Goal: Task Accomplishment & Management: Complete application form

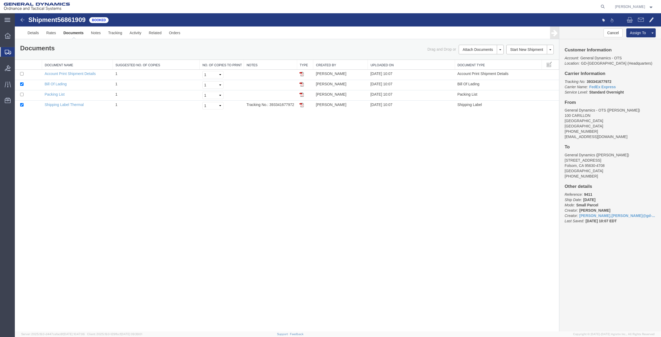
click at [0, 0] on span "Create Shipment" at bounding box center [0, 0] width 0 height 0
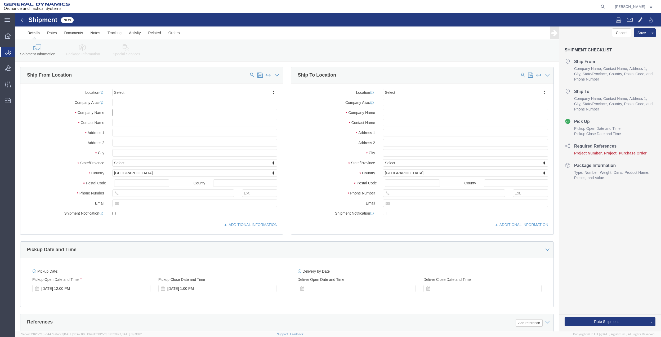
click input "text"
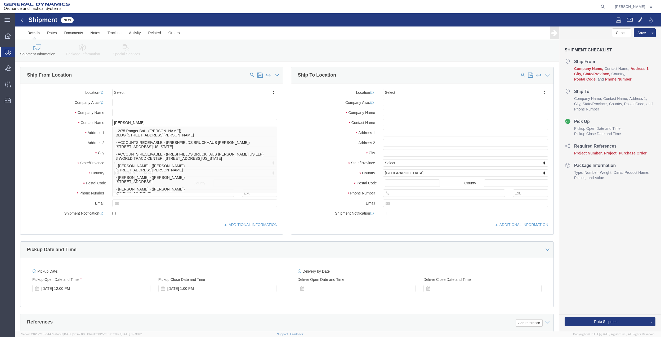
type input "[PERSON_NAME]"
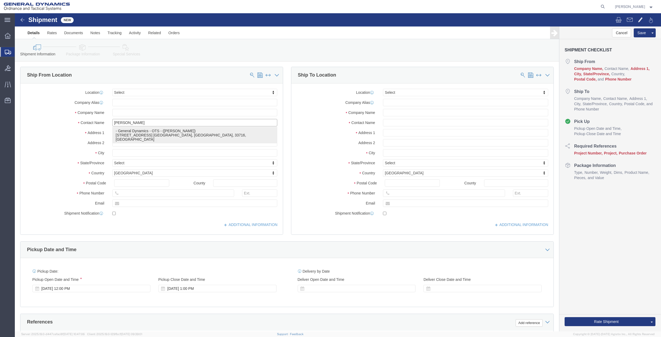
click p "- General Dynamics - OTS - ([PERSON_NAME]) [STREET_ADDRESS] [GEOGRAPHIC_DATA], …"
type input "100 CARILLON PKWY"
type input "33716"
type input "[PHONE_NUMBER]"
type input "[PERSON_NAME][EMAIL_ADDRESS][PERSON_NAME][DOMAIN_NAME]"
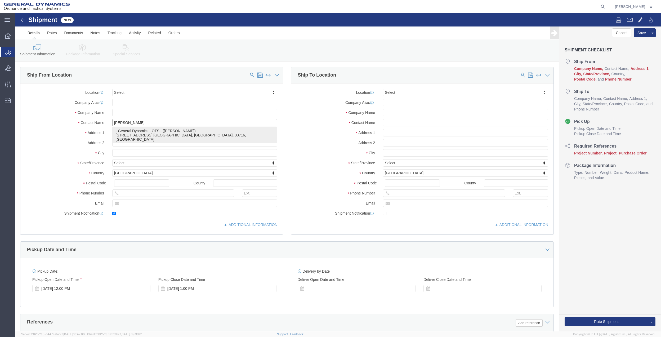
checkbox input "true"
type input "General Dynamics - OTS"
type input "[PERSON_NAME]"
type input "ST. [GEOGRAPHIC_DATA]"
select select "FL"
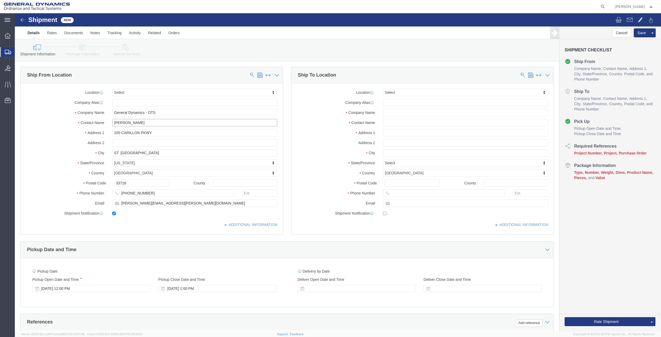
type input "[PERSON_NAME]"
click input "text"
type input "EAGLE"
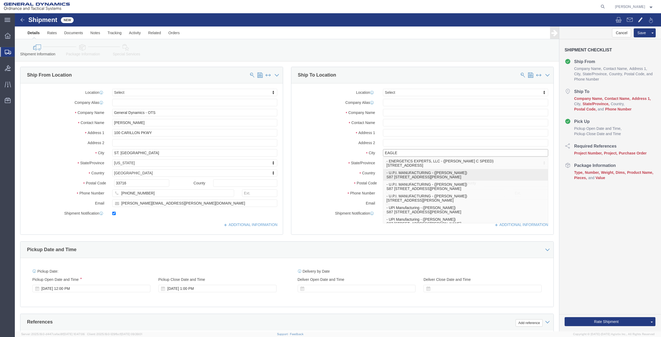
click p "- U.P.I. MANUFACTURING - ([PERSON_NAME]) [STREET_ADDRESS][PERSON_NAME]"
type input "S87 W35670 [PERSON_NAME]"
type input "51319"
type input "7275788100"
type input "U.P.I. MANUFACTURING"
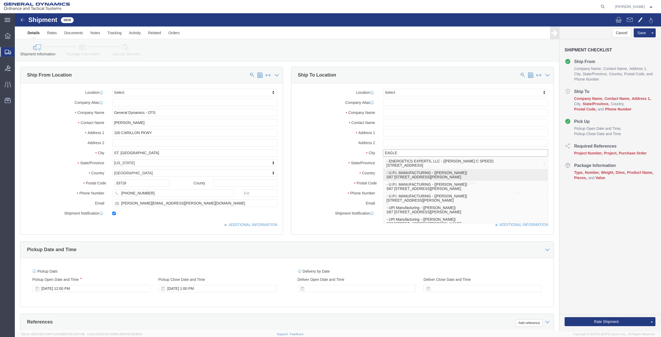
type input "[PERSON_NAME]"
type input "EAGLE"
select select "WI"
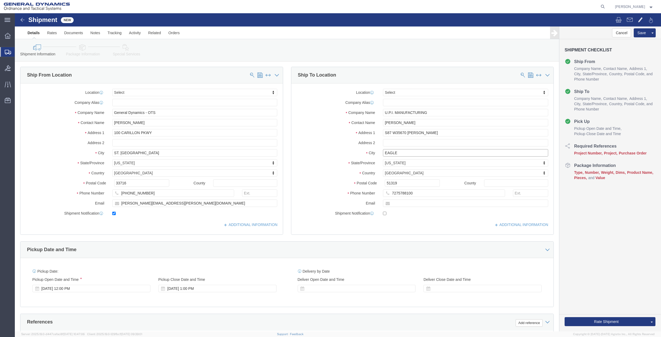
type input "EAGLE"
click input "[PERSON_NAME]"
click input "U.P.I. MANUFACTURING"
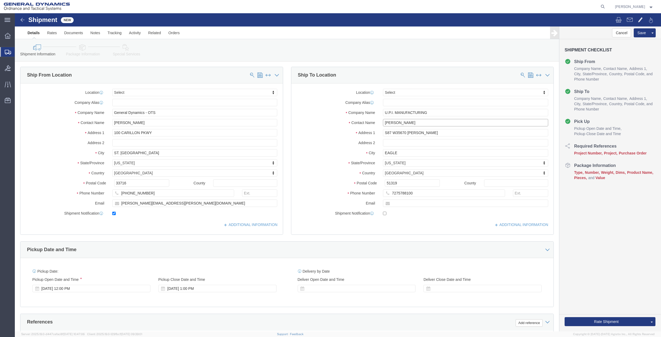
click input "[PERSON_NAME]"
paste input "U.P.I. MANUFACTURING"
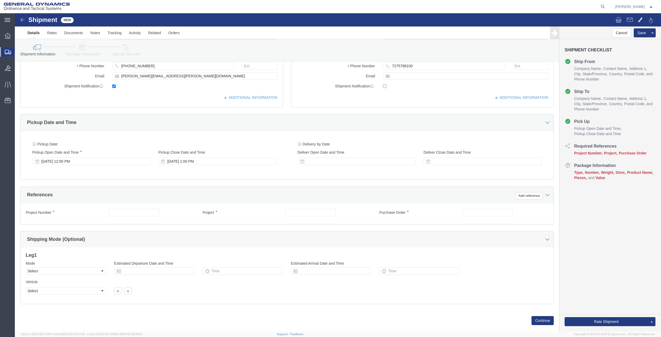
scroll to position [138, 0]
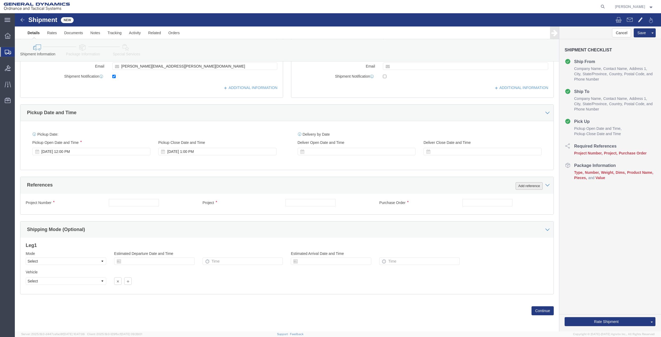
type input "U.P.I. MANUFACTURING"
click button "Add reference"
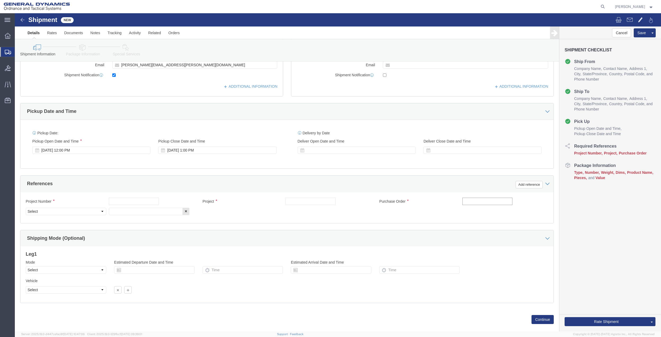
click input "text"
type input "30S0QS"
click input "text"
paste input "30S0QS"
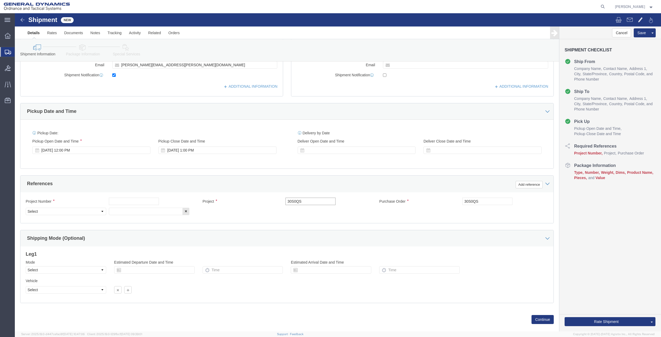
type input "30S0QS"
click input "text"
paste input "30S0QS"
type input "30S0QS"
click input "text"
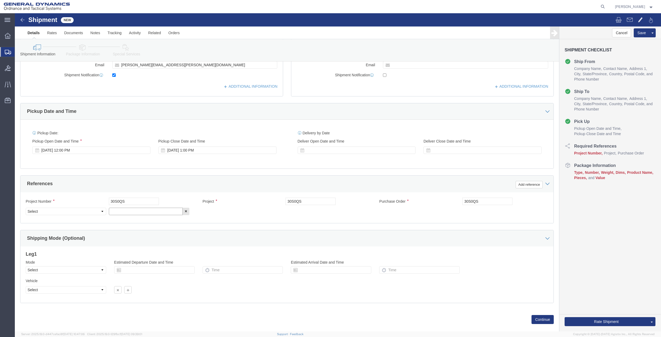
paste input "30S0QS"
type input "30S0QS"
drag, startPoint x: 75, startPoint y: 202, endPoint x: 71, endPoint y: 197, distance: 6.8
click select "Select Account Type Activity ID Airline Appointment Number ASN Batch Request # …"
select select "DEPT"
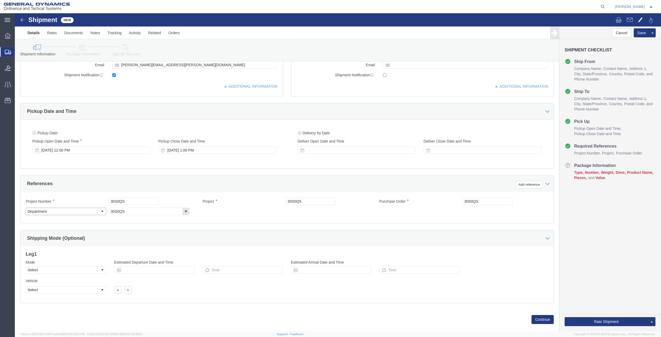
click select "Select Account Type Activity ID Airline Appointment Number ASN Batch Request # …"
drag, startPoint x: 63, startPoint y: 28, endPoint x: 66, endPoint y: 32, distance: 4.7
click div "Shipment Information Package Information Special Services"
click icon
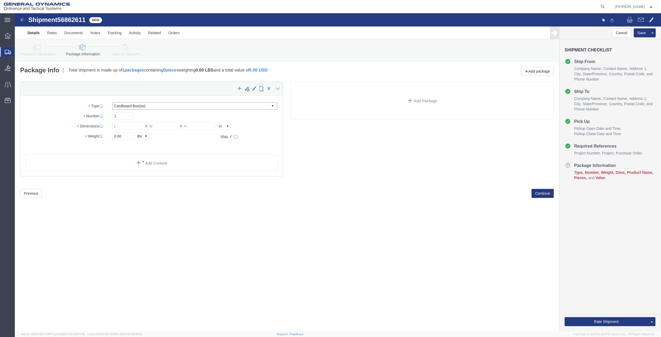
click select "Select Bale(s) Basket(s) Bolt(s) Bottle(s) Buckets Bulk Bundle(s) Can(s) Cardbo…"
select select "ENV"
click select "Select Bale(s) Basket(s) Bolt(s) Bottle(s) Buckets Bulk Bundle(s) Can(s) Cardbo…"
type input "9.50"
type input "12.50"
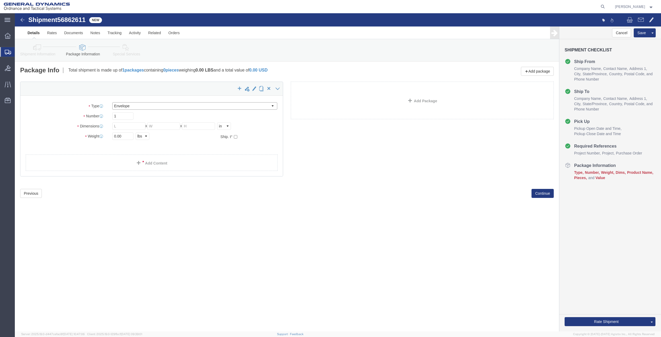
type input "0.25"
type input "1"
click link "Add Content"
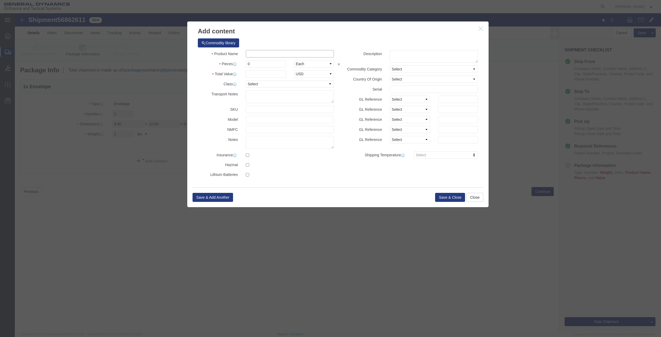
click input "text"
type input "MISC"
type input "100"
select select "US"
click input "0"
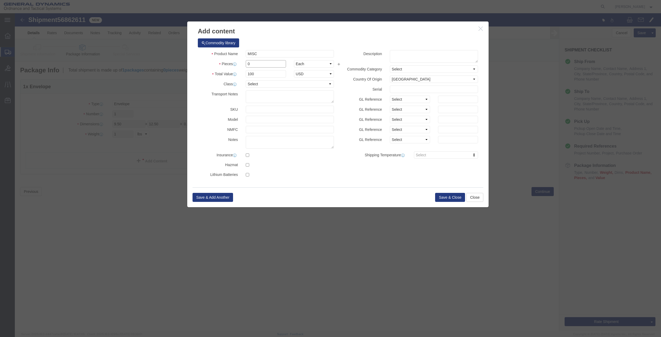
type input "01"
click select "Select 50 55 60 65 70 85 92.5 100 125 175 250 300 400"
select select "70"
click select "Select 50 55 60 65 70 85 92.5 100 125 175 250 300 400"
click button "Save & Close"
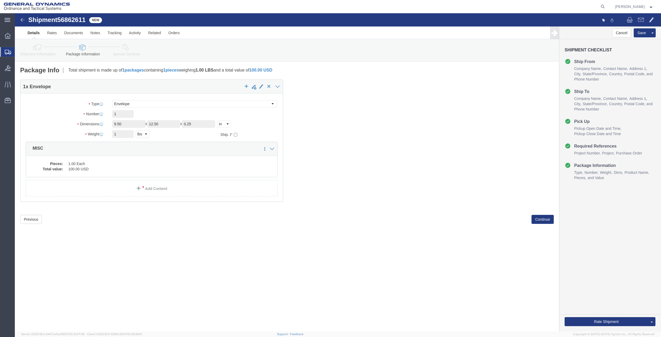
click link "Special Services"
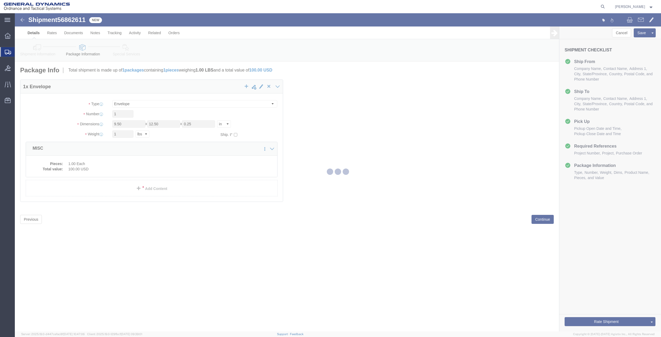
select select
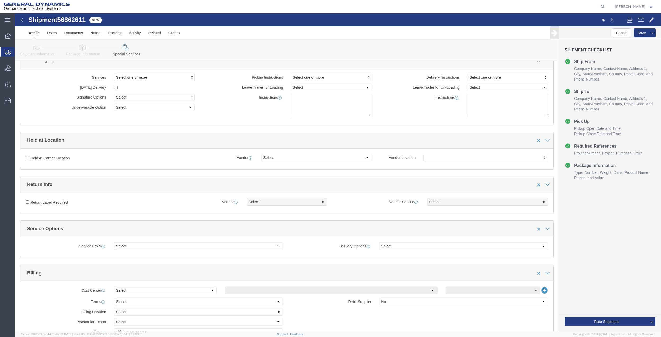
scroll to position [70, 0]
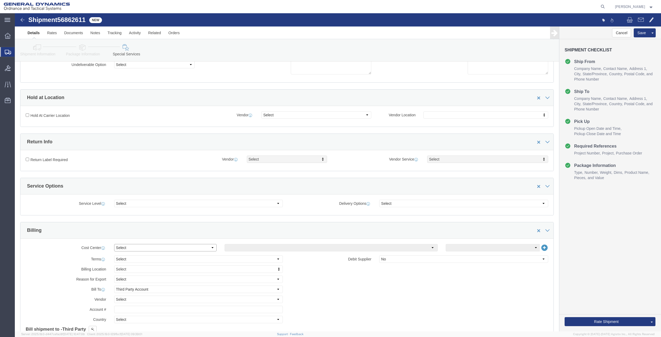
click select "Select Buyer Cost Center Department Operations Number Order Number Sales Person"
select select "DEPARTMENT"
click select "Select Buyer Cost Center Department Operations Number Order Number Sales Person"
click select "Select [GEOGRAPHIC_DATA] [GEOGRAPHIC_DATA] [GEOGRAPHIC_DATA] [GEOGRAPHIC_DATA] …"
select select "1763983"
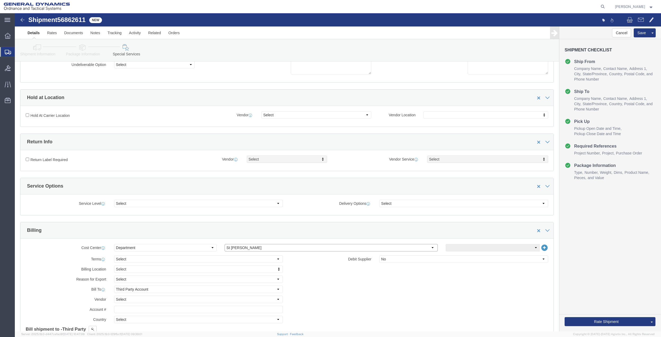
click select "Select [GEOGRAPHIC_DATA] [GEOGRAPHIC_DATA] [GEOGRAPHIC_DATA] [GEOGRAPHIC_DATA] …"
click select "Select 10AFM 10GAG 10GAH 10GFL 10GFO 10GIE 10GIS 30MABS St [PERSON_NAME] Program"
select select "214681"
click select "Select 10AFM 10GAG 10GAH 10GFL 10GFO 10GIE 10GIS 30MABS St [PERSON_NAME] Program"
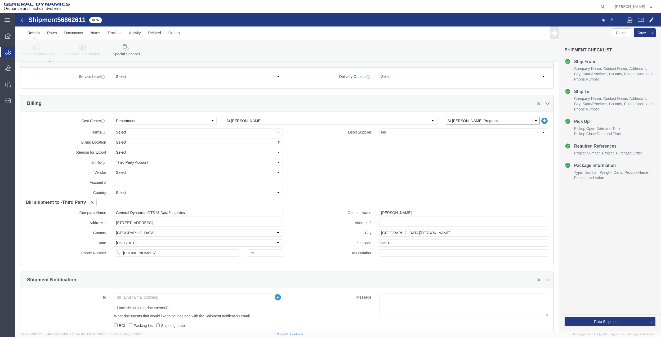
scroll to position [212, 0]
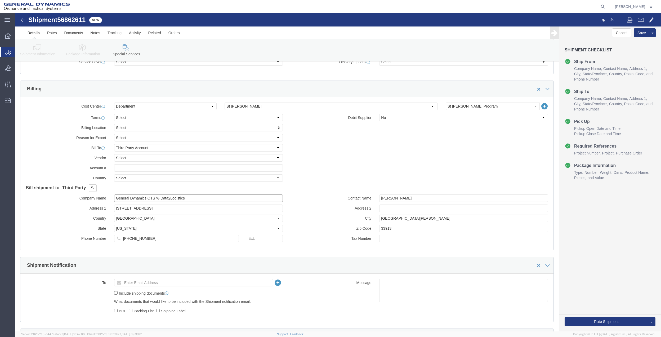
click input "General Dynamics OTS % Data2Logistics"
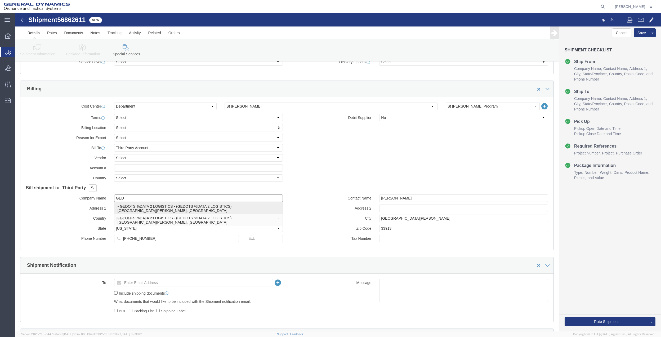
click p "- GEDOTS %DATA 2 LOGISTICS - (GEDOTS %DATA 2 LOGISTICS) [GEOGRAPHIC_DATA][PERSO…"
type input "GEDOTS %DATA 2 LOGISTICS"
type input "PO BOX 61050"
type input "GEDOTS %DATA 2 LOGISTICS"
type input "FORT [PERSON_NAME]"
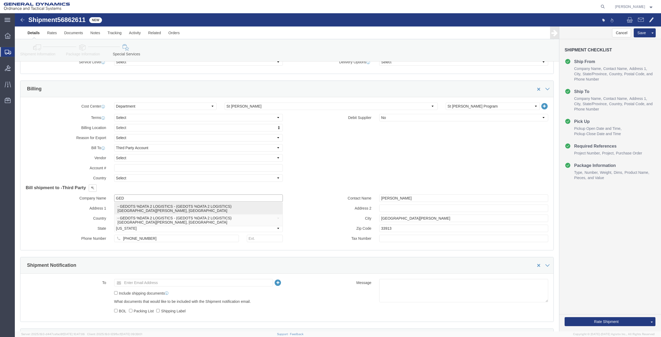
type input "33906"
select select "FL"
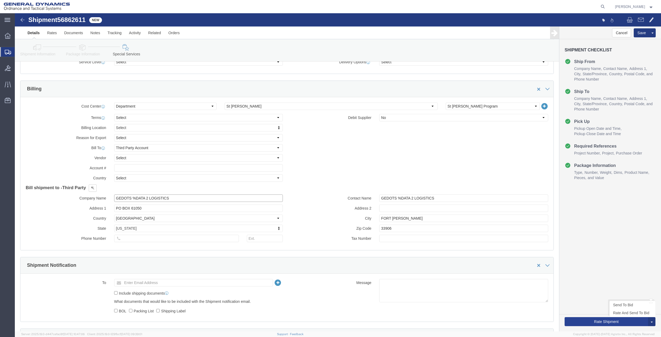
type input "GEDOTS %DATA 2 LOGISTICS"
click button "Rate Shipment"
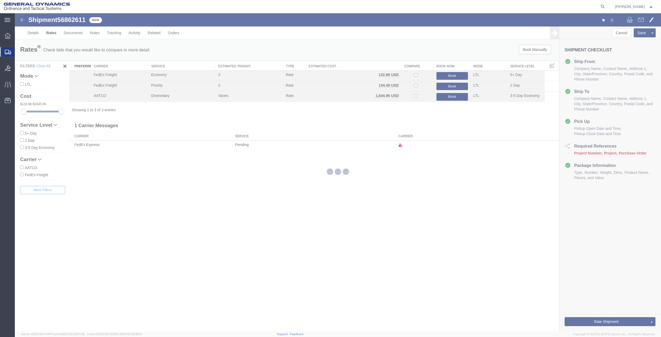
scroll to position [0, 0]
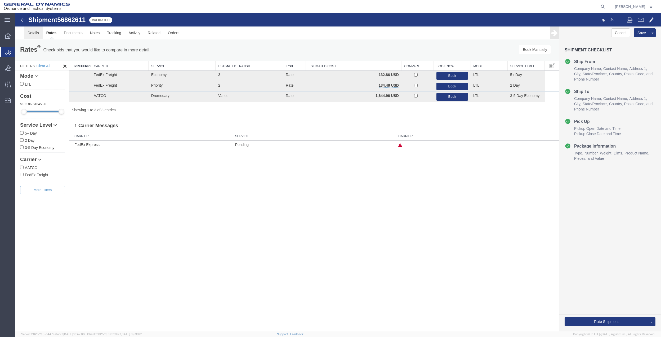
click at [27, 34] on link "Details" at bounding box center [33, 32] width 19 height 13
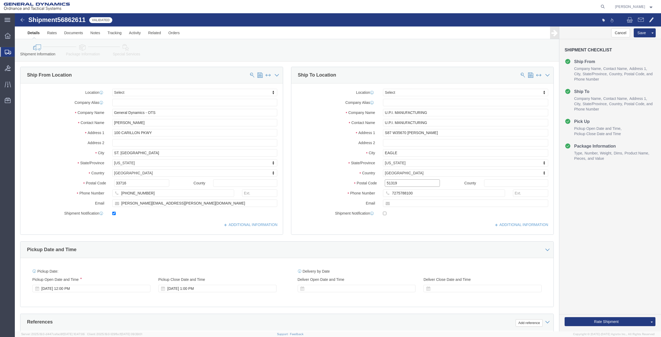
click input "51319"
type input "53119"
click button "Rate Shipment"
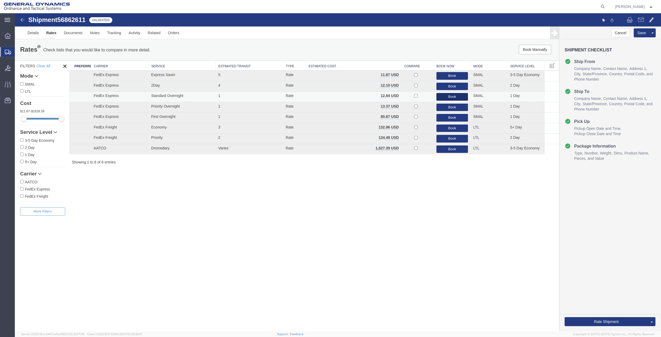
click at [447, 97] on button "Book" at bounding box center [453, 97] width 32 height 8
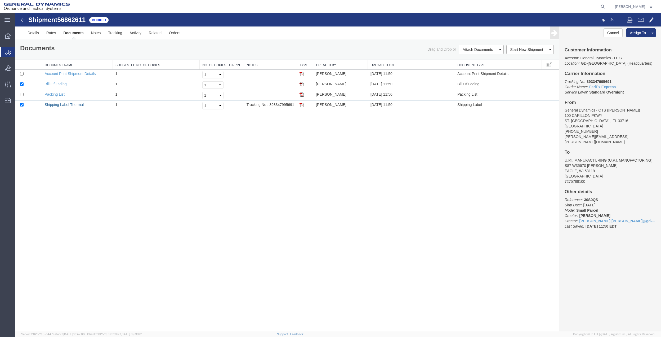
drag, startPoint x: 76, startPoint y: 105, endPoint x: 143, endPoint y: 115, distance: 67.4
click at [76, 105] on link "Shipping Label Thermal" at bounding box center [64, 105] width 39 height 4
